Goal: Information Seeking & Learning: Learn about a topic

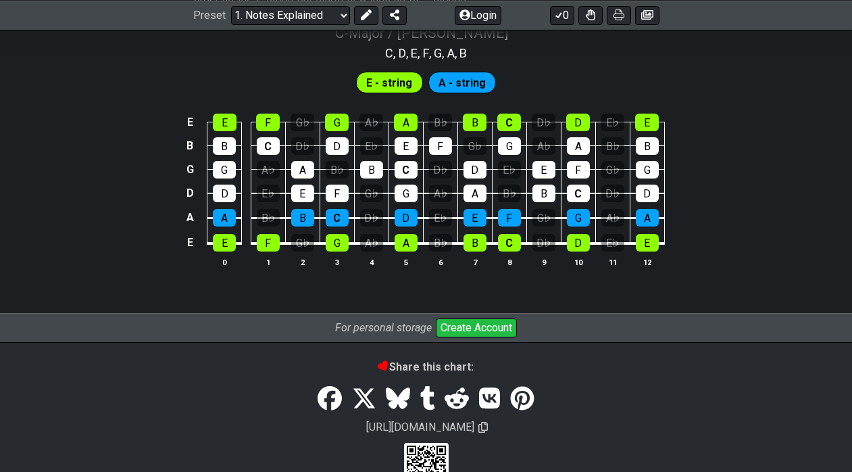
scroll to position [1375, 0]
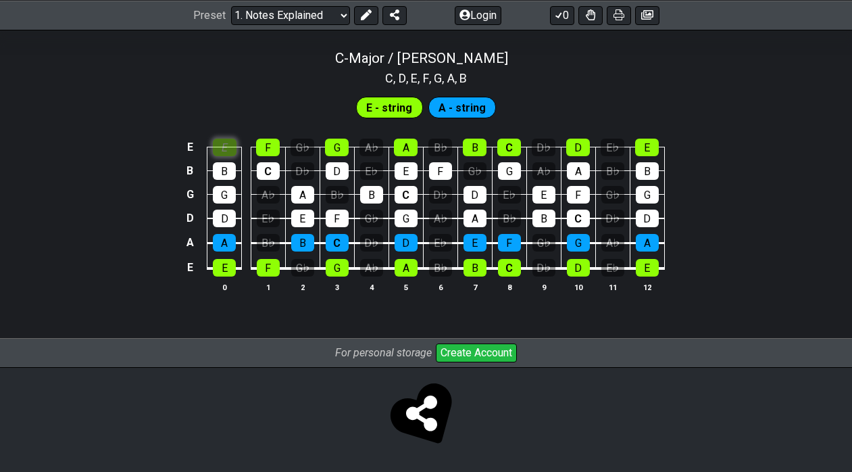
scroll to position [1346, 0]
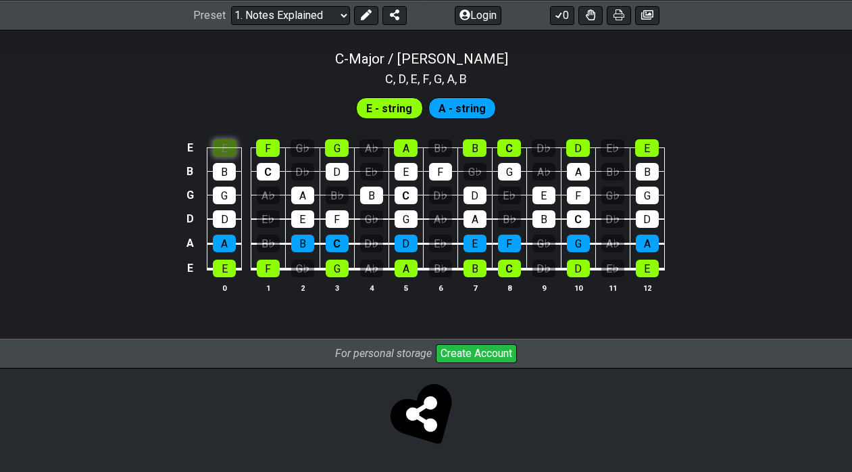
click at [225, 122] on div "E E F G♭ G A♭ A B♭ B C D♭ D E♭ E B B C D♭ D E♭ E F G♭ G A♭ A B♭ B G G A♭ A B♭ B…" at bounding box center [426, 217] width 852 height 190
click at [225, 144] on div "E" at bounding box center [225, 148] width 24 height 18
click at [223, 272] on div "E" at bounding box center [224, 269] width 23 height 18
click at [266, 266] on div "F" at bounding box center [268, 269] width 23 height 18
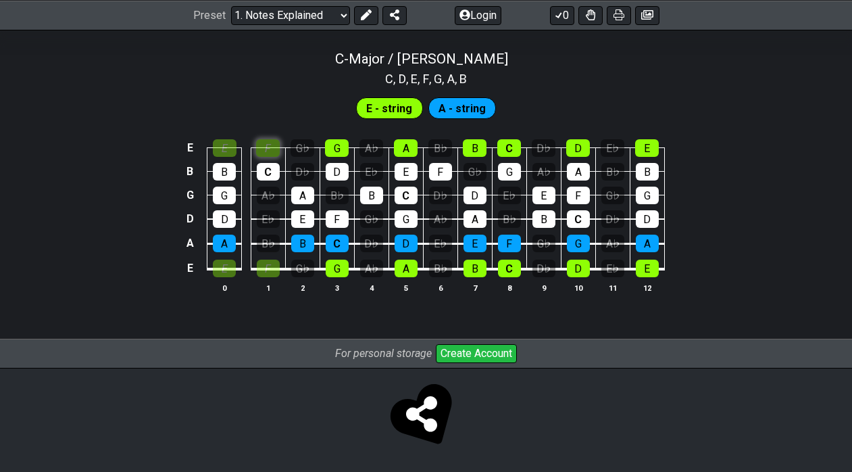
click at [266, 151] on div "F" at bounding box center [268, 148] width 24 height 18
click at [303, 241] on div "B" at bounding box center [302, 244] width 23 height 18
click at [271, 147] on div "F" at bounding box center [268, 148] width 24 height 18
click at [228, 150] on div "E" at bounding box center [225, 148] width 24 height 18
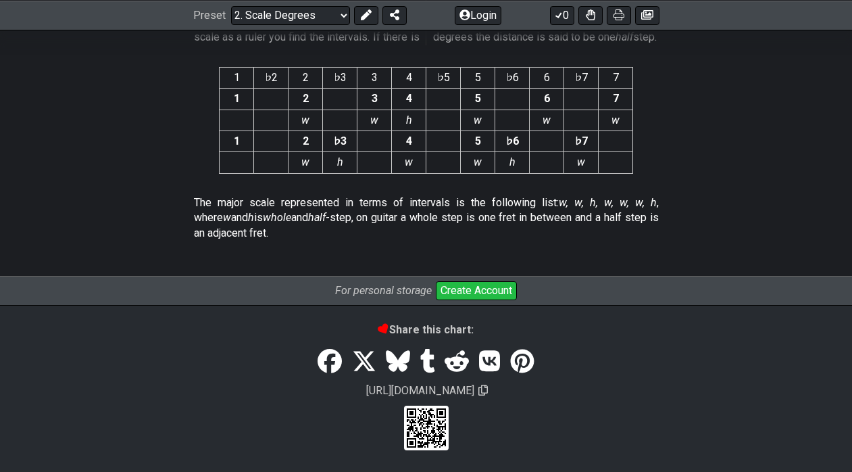
scroll to position [3664, 0]
